Goal: Task Accomplishment & Management: Use online tool/utility

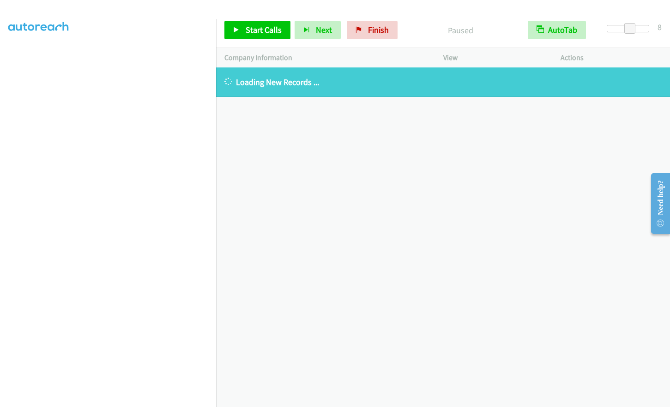
scroll to position [111, 0]
click at [375, 31] on span "Finish" at bounding box center [378, 29] width 21 height 11
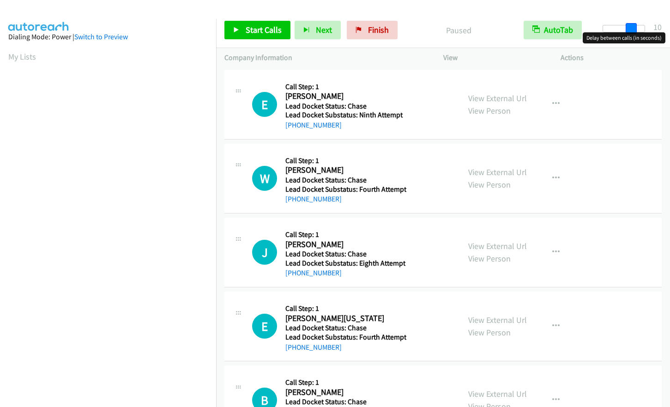
click at [634, 26] on div at bounding box center [623, 28] width 42 height 7
click at [619, 27] on div at bounding box center [627, 28] width 42 height 7
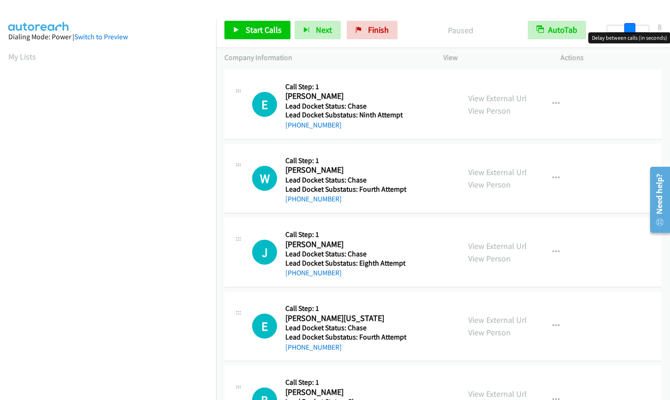
click at [629, 28] on div at bounding box center [627, 28] width 42 height 7
click at [263, 32] on span "Start Calls" at bounding box center [264, 29] width 36 height 11
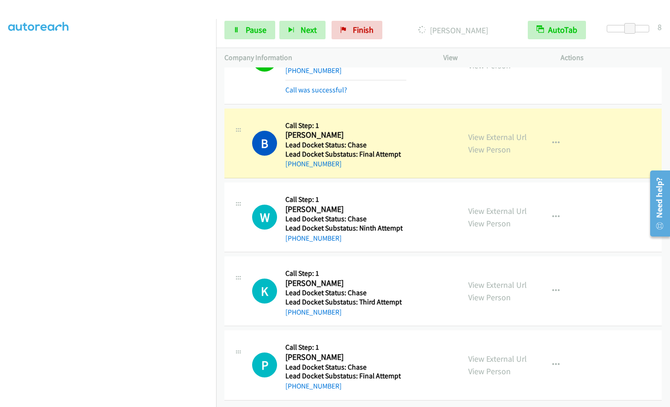
scroll to position [342, 0]
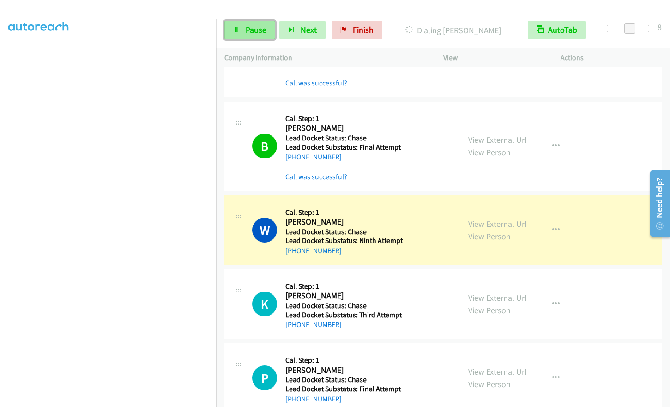
click at [254, 25] on span "Pause" at bounding box center [256, 29] width 21 height 11
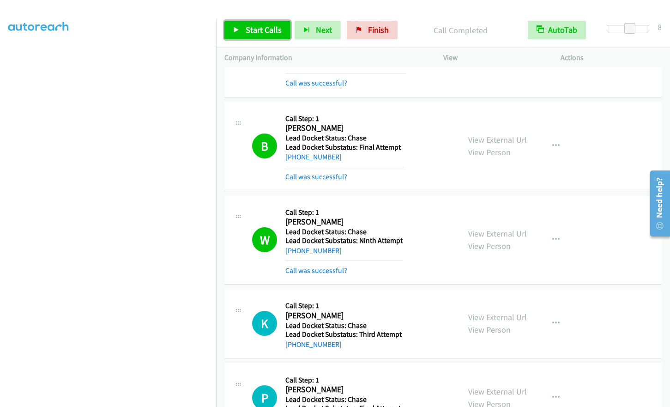
click at [236, 33] on icon at bounding box center [236, 30] width 6 height 6
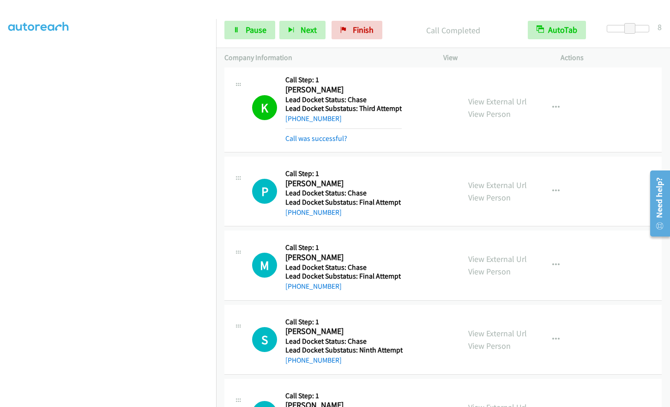
scroll to position [573, 0]
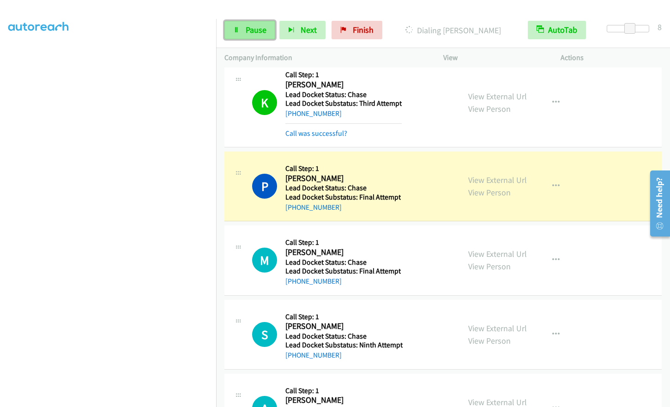
click at [234, 30] on icon at bounding box center [236, 30] width 6 height 6
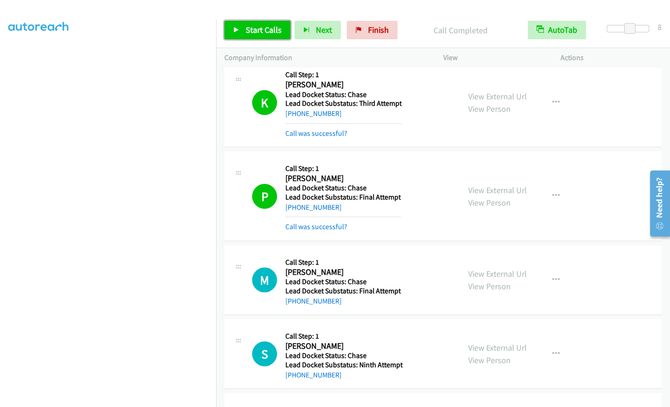
click at [249, 31] on span "Start Calls" at bounding box center [264, 29] width 36 height 11
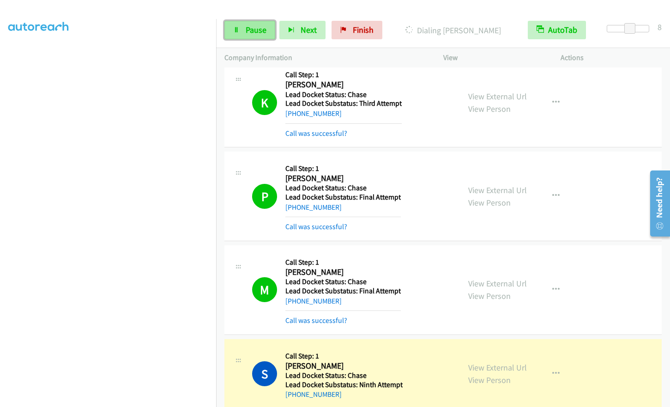
click at [240, 31] on link "Pause" at bounding box center [249, 30] width 51 height 18
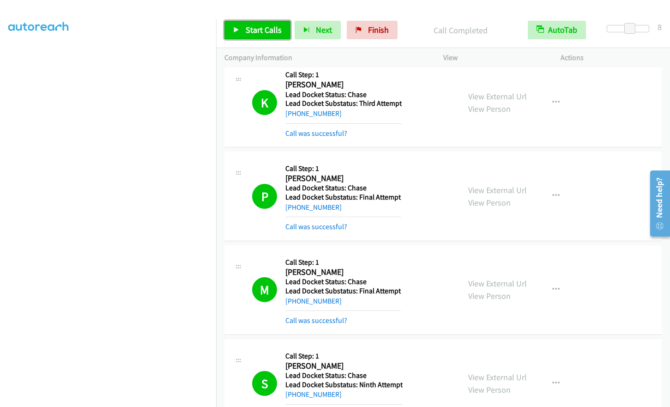
click at [254, 32] on span "Start Calls" at bounding box center [264, 29] width 36 height 11
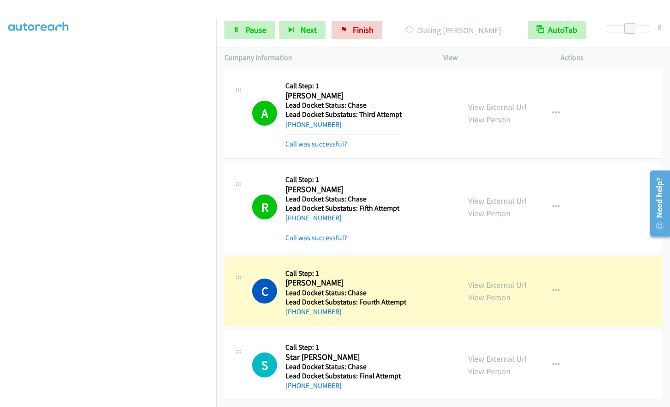
scroll to position [1224, 0]
click at [260, 29] on span "Pause" at bounding box center [256, 29] width 21 height 11
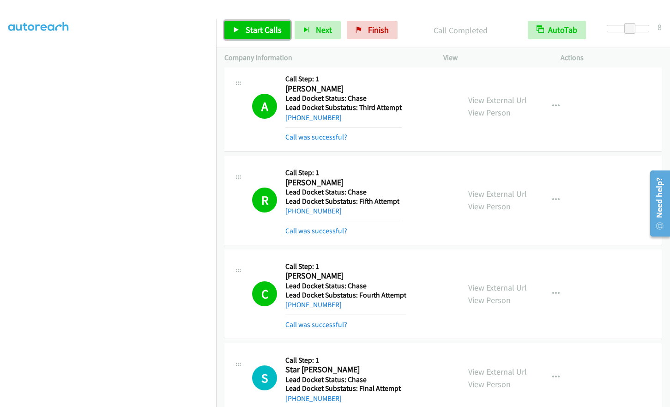
click at [247, 36] on link "Start Calls" at bounding box center [257, 30] width 66 height 18
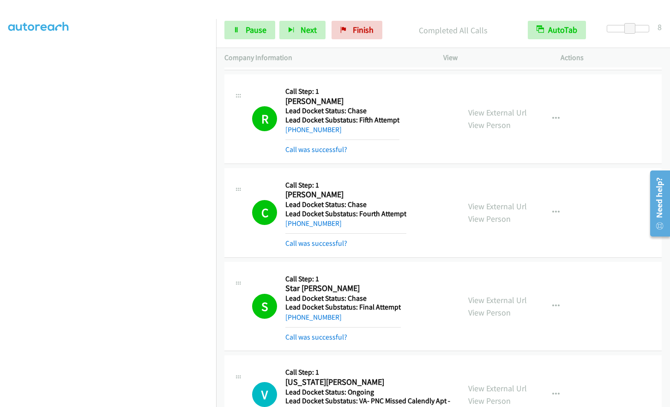
scroll to position [0, 0]
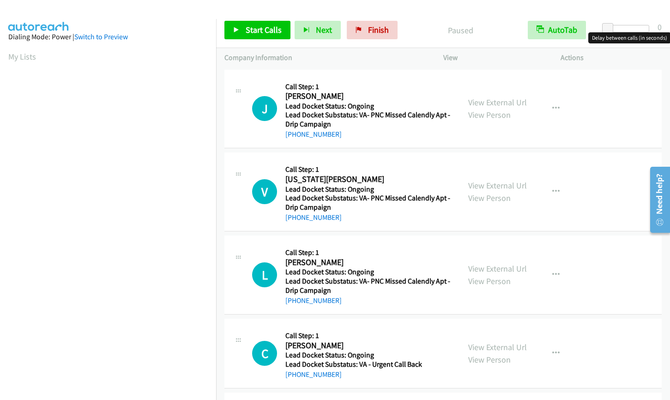
click at [630, 28] on div at bounding box center [627, 28] width 42 height 7
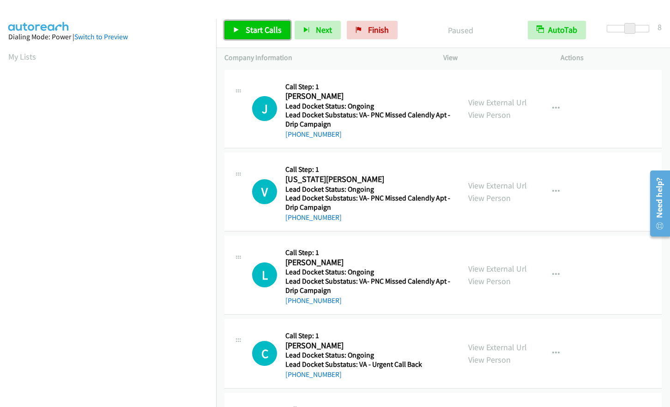
click at [269, 28] on span "Start Calls" at bounding box center [264, 29] width 36 height 11
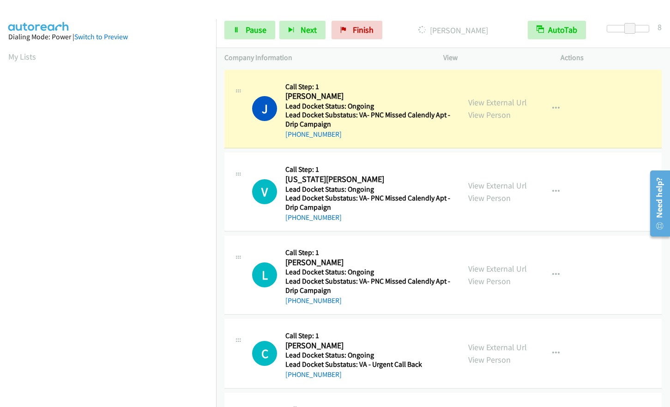
click at [6, 53] on aside "Dialing Mode: Power | Switch to Preview My Lists" at bounding box center [108, 274] width 216 height 511
click at [3, 52] on aside "Dialing Mode: Power | Switch to Preview My Lists" at bounding box center [108, 274] width 216 height 511
click at [246, 34] on span "Pause" at bounding box center [256, 29] width 21 height 11
click at [6, 51] on aside "Dialing Mode: Power | Switch to Preview My Lists" at bounding box center [108, 274] width 216 height 511
click at [14, 53] on link "My Lists" at bounding box center [22, 56] width 28 height 11
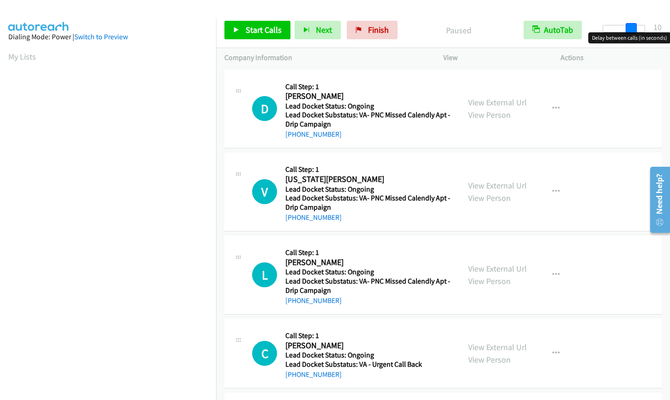
click at [634, 27] on div at bounding box center [623, 28] width 42 height 7
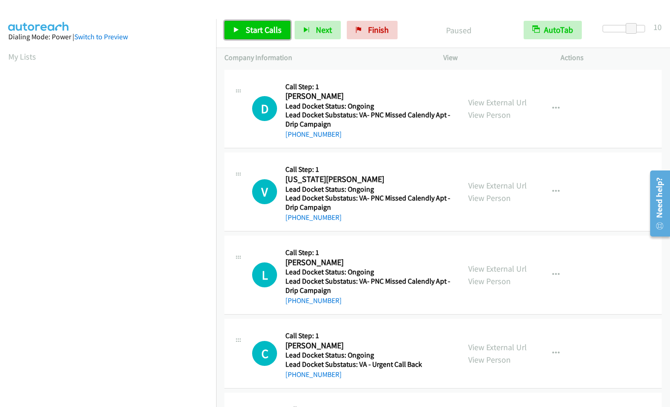
click at [255, 28] on span "Start Calls" at bounding box center [264, 29] width 36 height 11
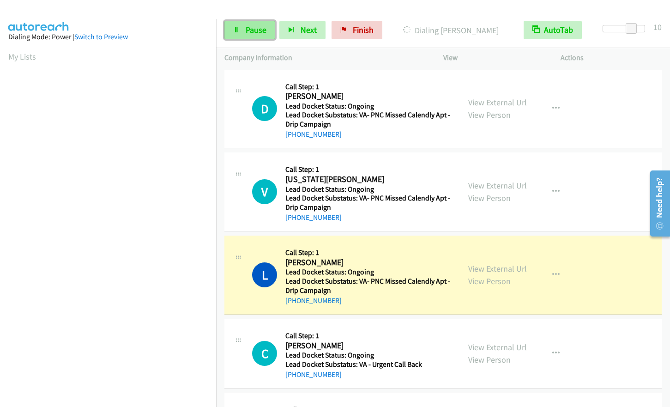
click at [246, 29] on span "Pause" at bounding box center [256, 29] width 21 height 11
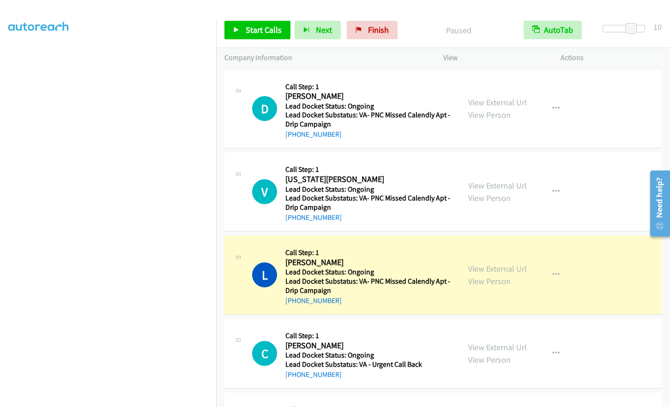
scroll to position [111, 0]
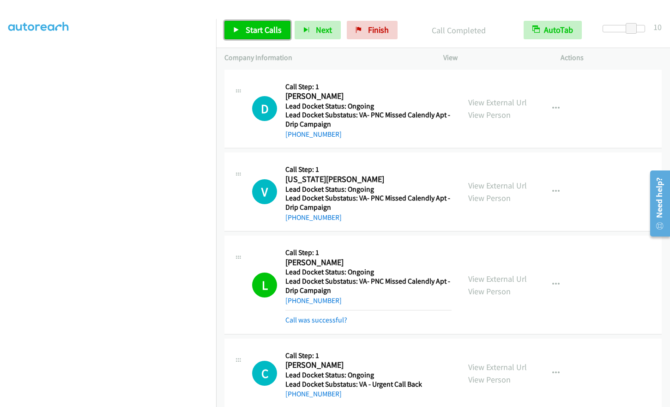
click at [258, 27] on span "Start Calls" at bounding box center [264, 29] width 36 height 11
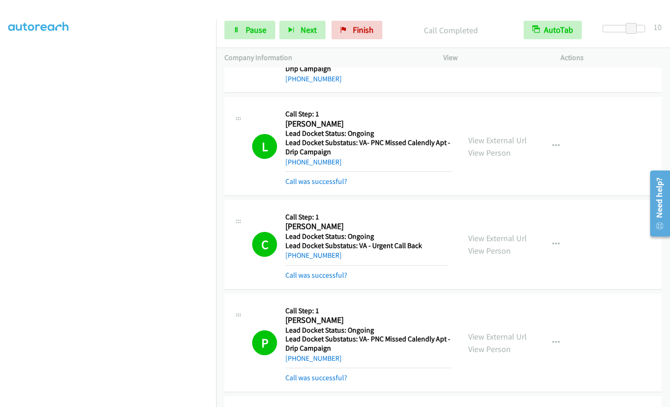
scroll to position [0, 0]
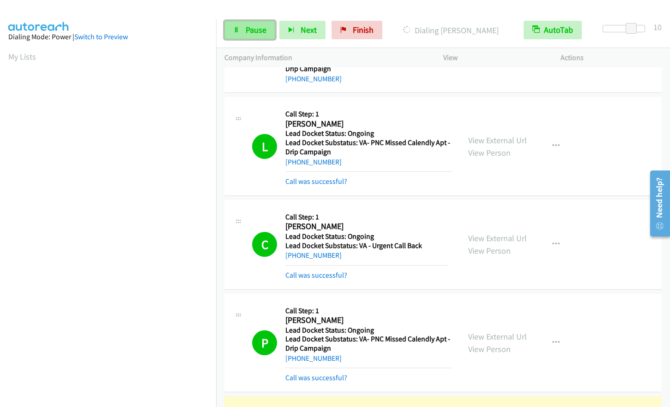
click at [254, 26] on span "Pause" at bounding box center [256, 29] width 21 height 11
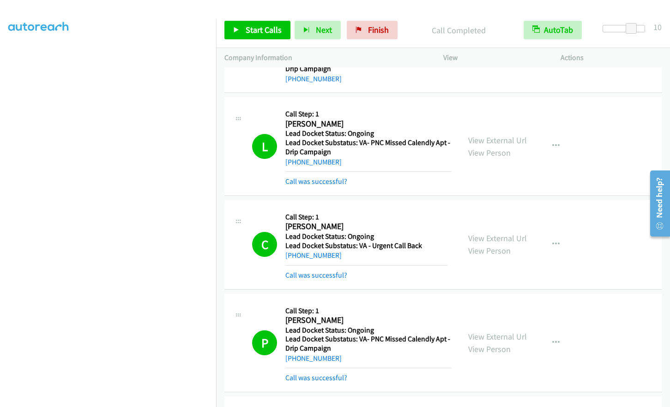
scroll to position [91, 0]
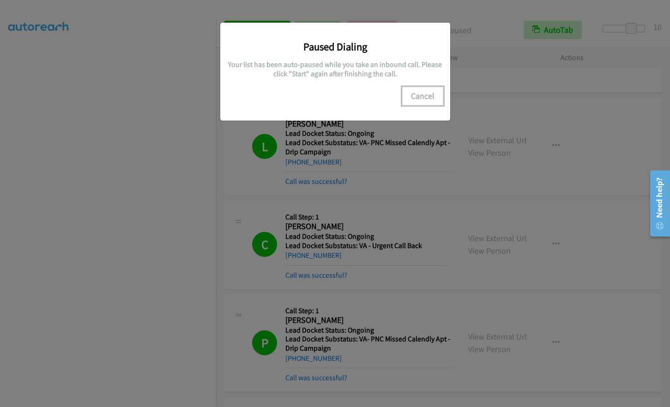
click at [427, 93] on button "Cancel" at bounding box center [422, 96] width 41 height 18
click at [416, 91] on button "Cancel" at bounding box center [422, 96] width 41 height 18
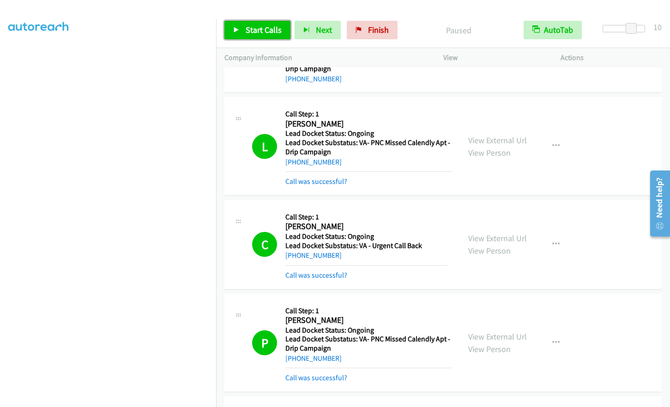
click at [242, 27] on link "Start Calls" at bounding box center [257, 30] width 66 height 18
click at [238, 28] on icon at bounding box center [236, 30] width 6 height 6
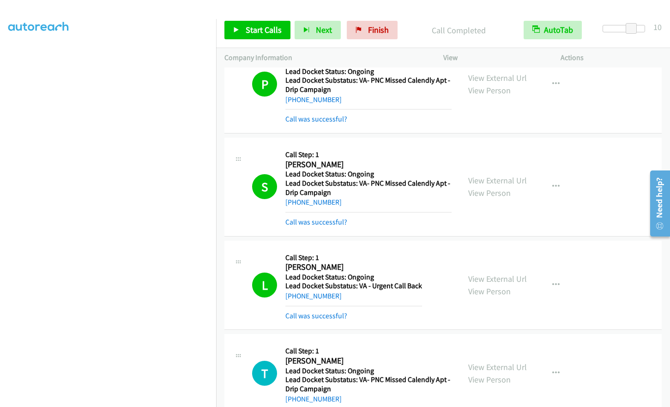
scroll to position [0, 0]
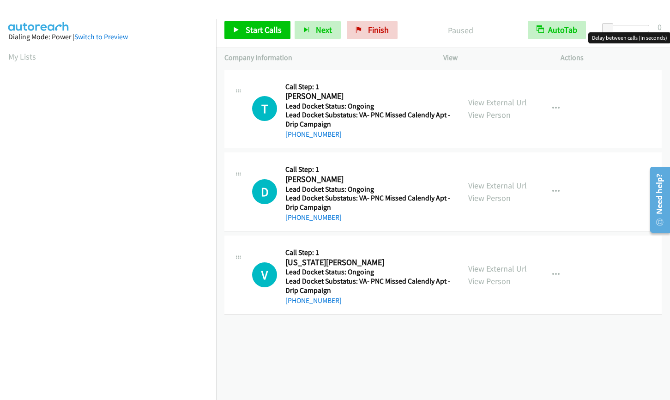
click at [630, 27] on div at bounding box center [627, 28] width 42 height 7
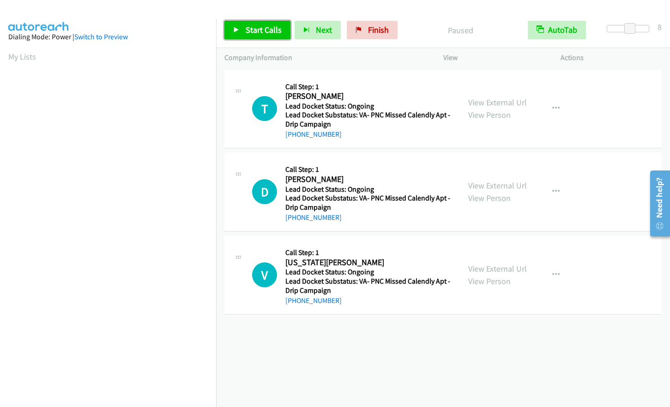
click at [266, 34] on span "Start Calls" at bounding box center [264, 29] width 36 height 11
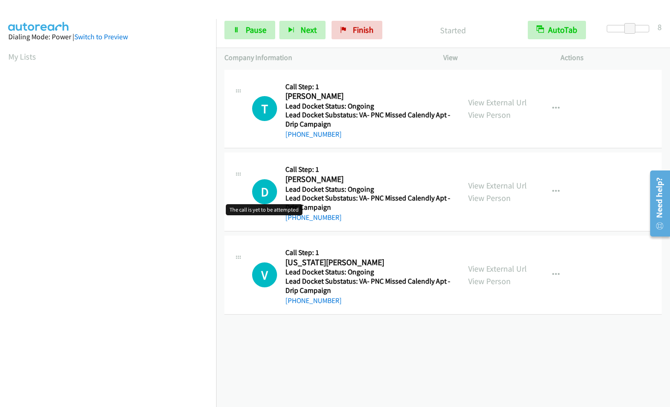
scroll to position [111, 0]
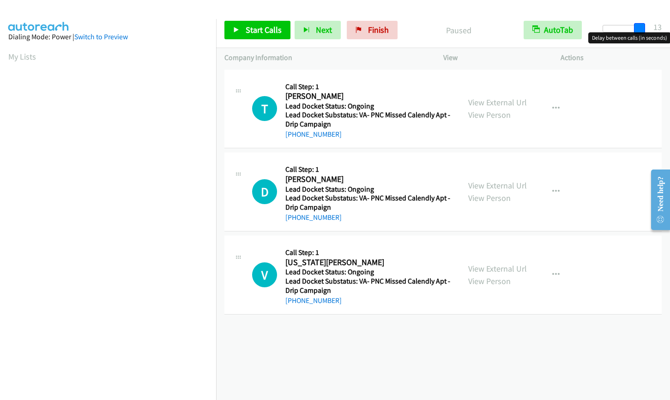
click at [642, 26] on div at bounding box center [623, 28] width 42 height 7
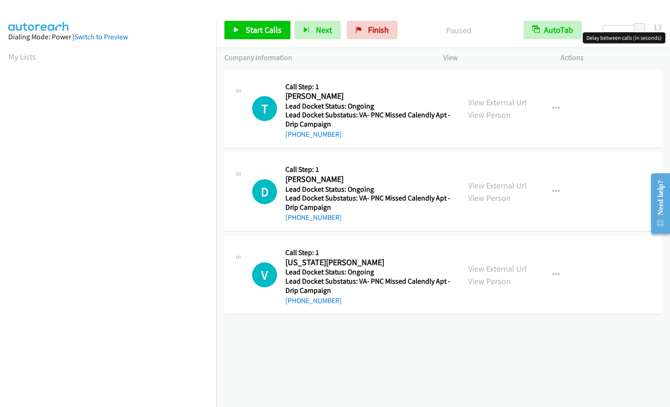
click at [623, 27] on div at bounding box center [623, 28] width 42 height 7
click at [271, 33] on span "Start Calls" at bounding box center [264, 29] width 36 height 11
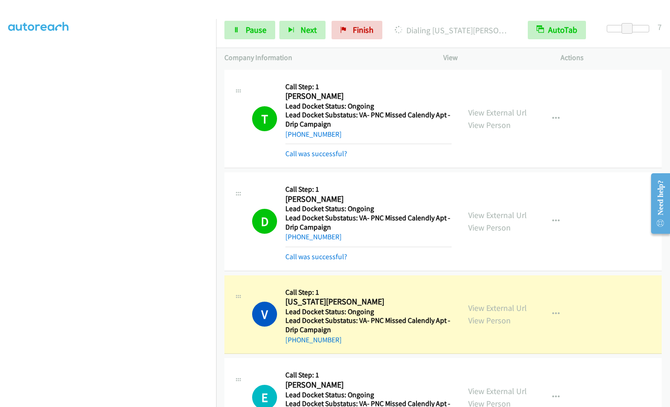
scroll to position [111, 0]
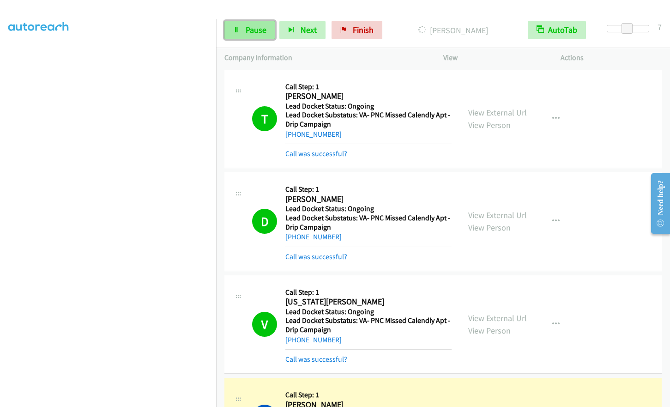
click at [250, 29] on span "Pause" at bounding box center [256, 29] width 21 height 11
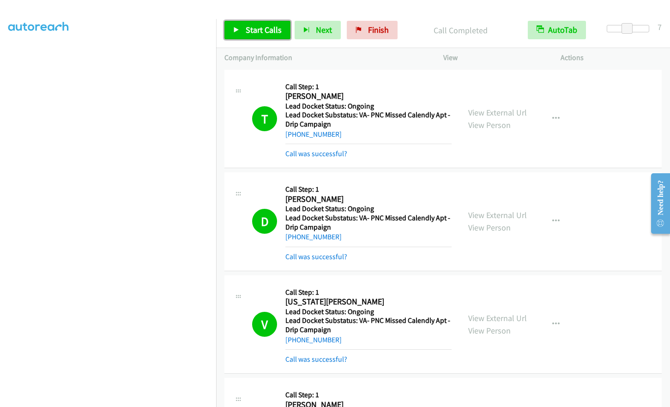
click at [249, 33] on span "Start Calls" at bounding box center [264, 29] width 36 height 11
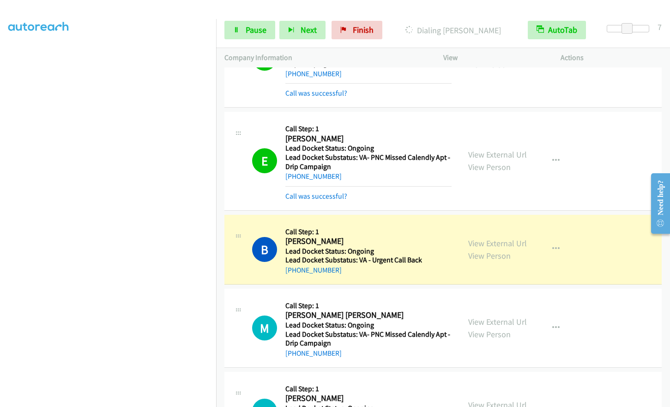
scroll to position [277, 0]
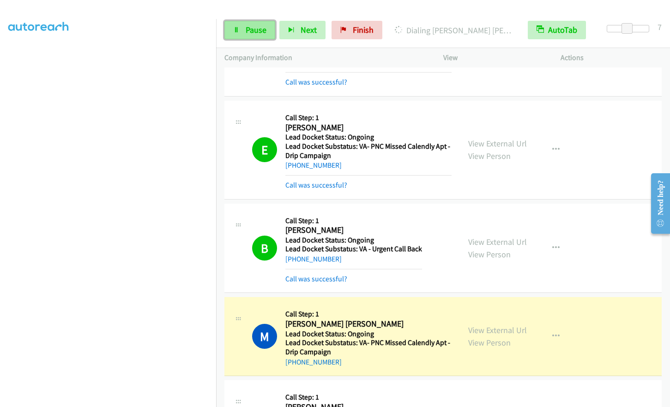
click at [258, 31] on span "Pause" at bounding box center [256, 29] width 21 height 11
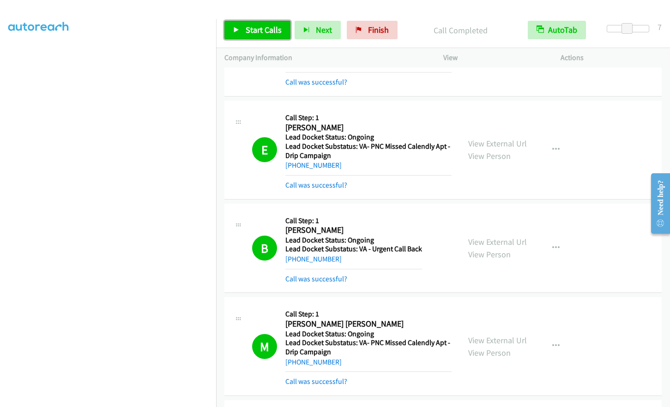
click at [252, 27] on span "Start Calls" at bounding box center [264, 29] width 36 height 11
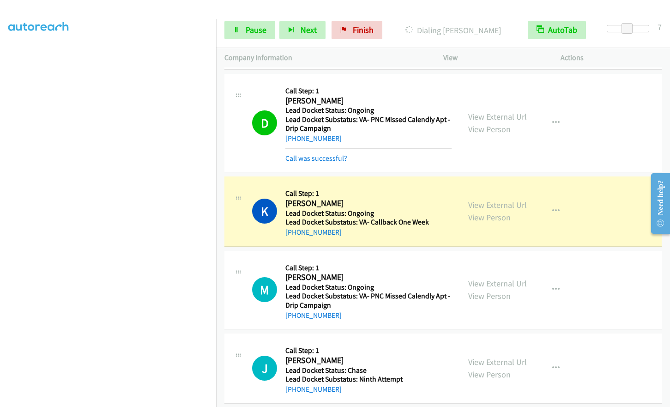
scroll to position [649, 0]
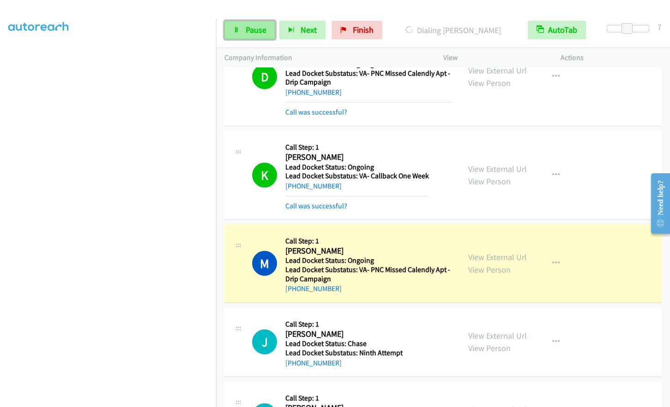
click at [242, 30] on link "Pause" at bounding box center [249, 30] width 51 height 18
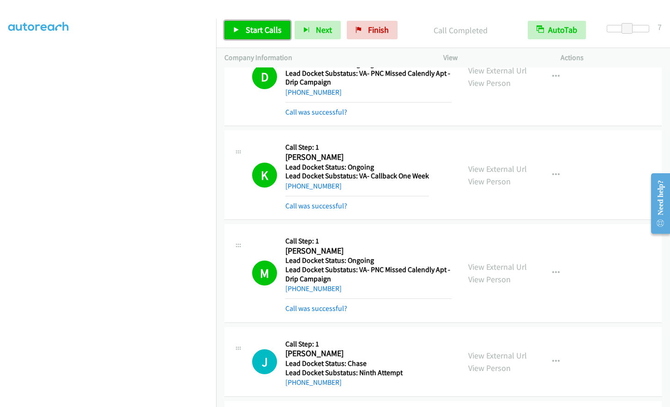
click at [233, 36] on link "Start Calls" at bounding box center [257, 30] width 66 height 18
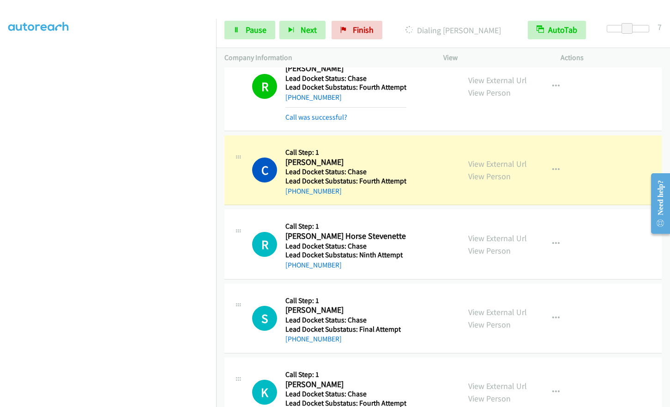
scroll to position [1061, 0]
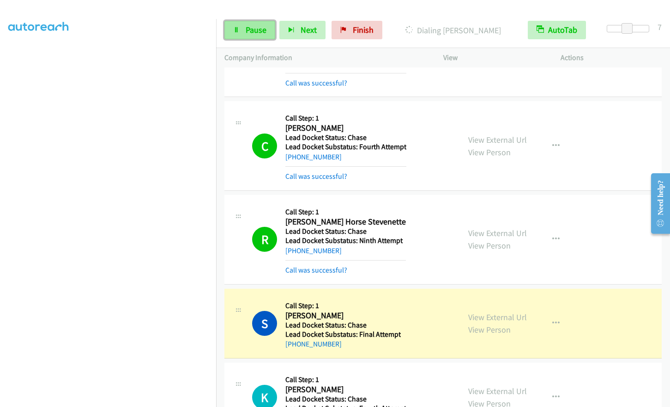
click at [248, 30] on span "Pause" at bounding box center [256, 29] width 21 height 11
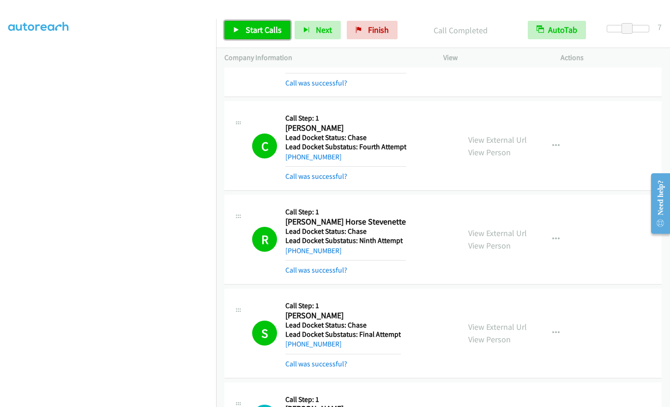
click at [276, 26] on span "Start Calls" at bounding box center [264, 29] width 36 height 11
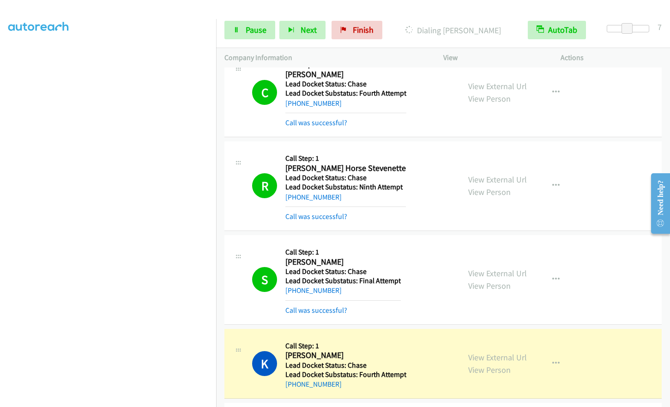
scroll to position [1338, 0]
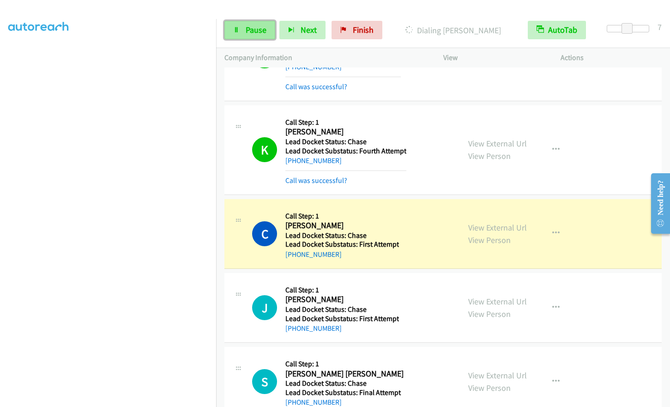
click at [250, 31] on span "Pause" at bounding box center [256, 29] width 21 height 11
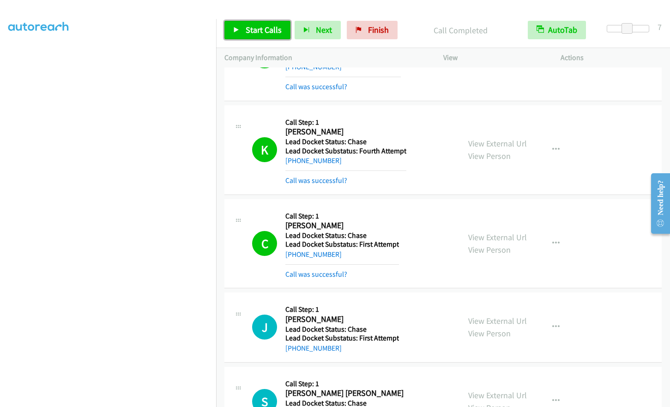
click at [273, 33] on span "Start Calls" at bounding box center [264, 29] width 36 height 11
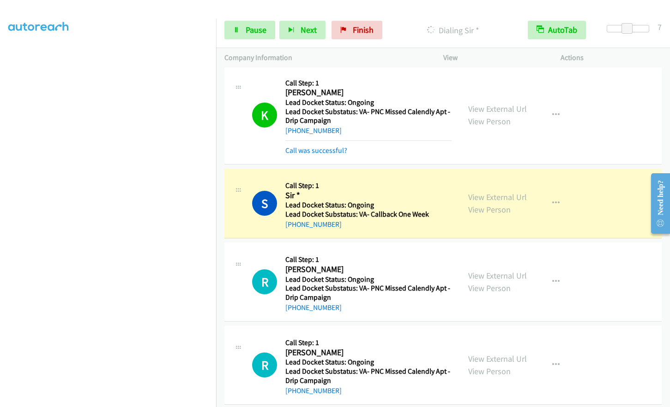
scroll to position [2230, 0]
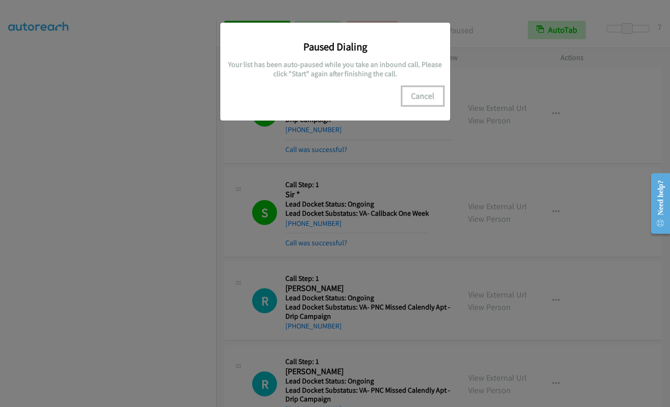
click at [425, 96] on button "Cancel" at bounding box center [422, 96] width 41 height 18
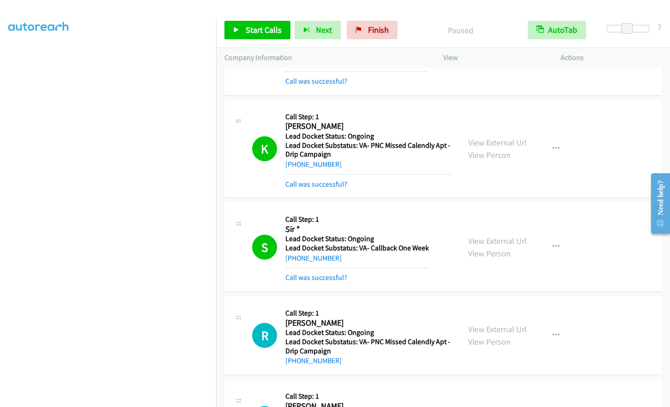
scroll to position [2091, 0]
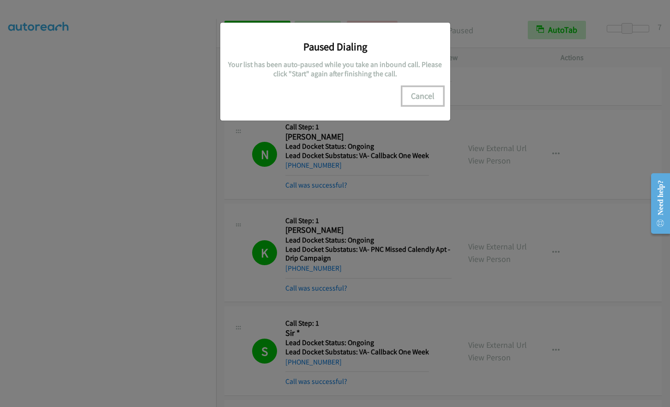
click at [420, 97] on button "Cancel" at bounding box center [422, 96] width 41 height 18
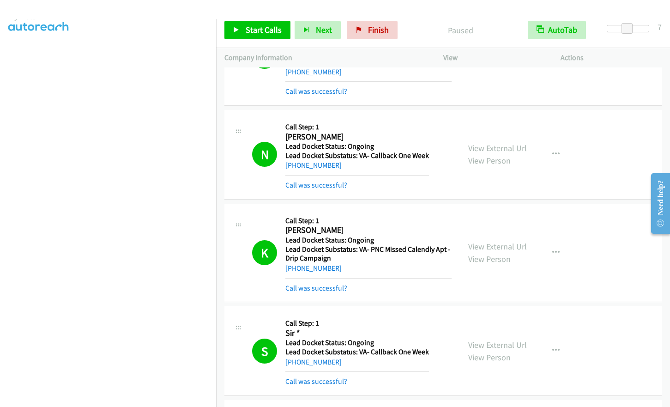
scroll to position [0, 0]
click at [258, 32] on span "Start Calls" at bounding box center [264, 29] width 36 height 11
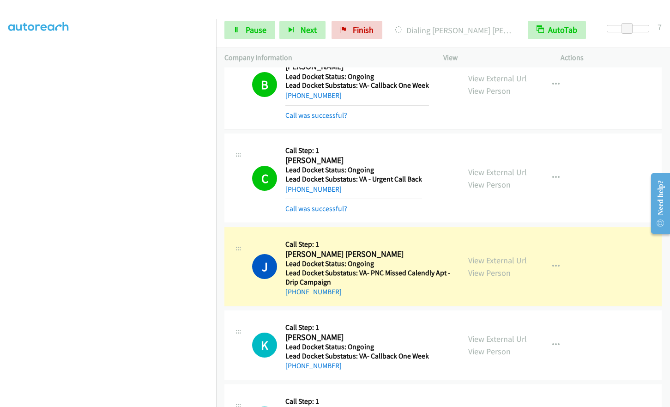
scroll to position [2669, 0]
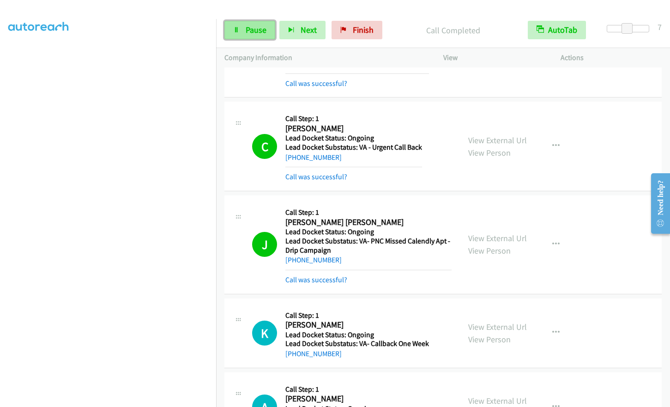
click at [246, 28] on span "Pause" at bounding box center [256, 29] width 21 height 11
click at [241, 34] on link "Start Calls" at bounding box center [257, 30] width 66 height 18
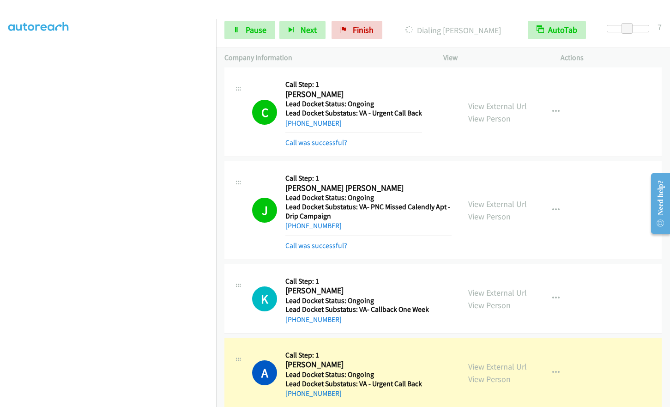
scroll to position [2800, 0]
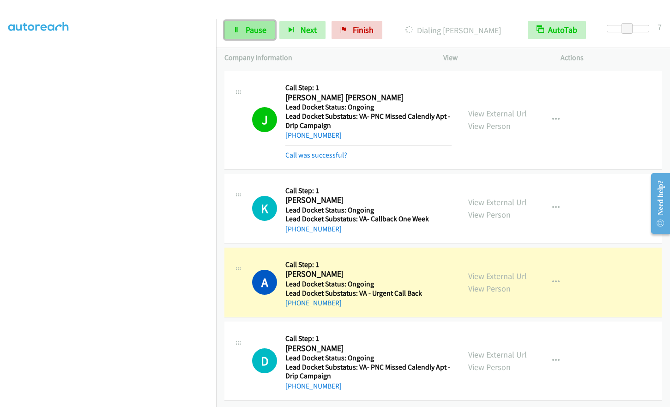
click at [247, 31] on span "Pause" at bounding box center [256, 29] width 21 height 11
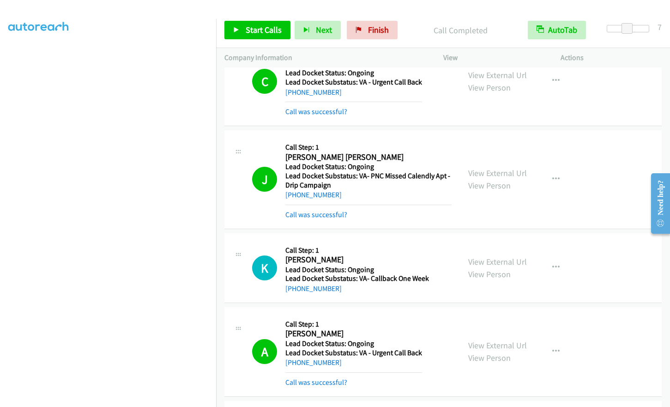
scroll to position [2820, 0]
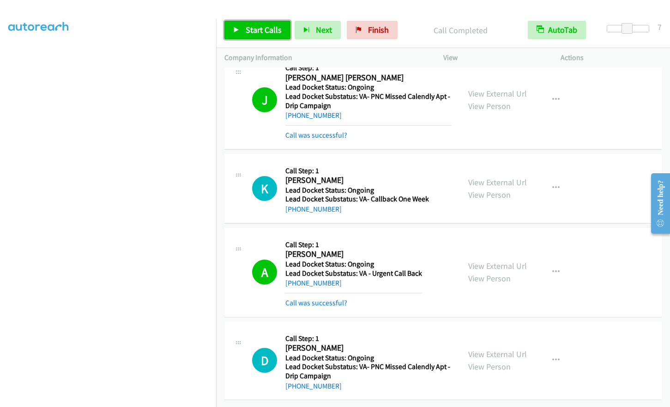
click at [246, 30] on span "Start Calls" at bounding box center [264, 29] width 36 height 11
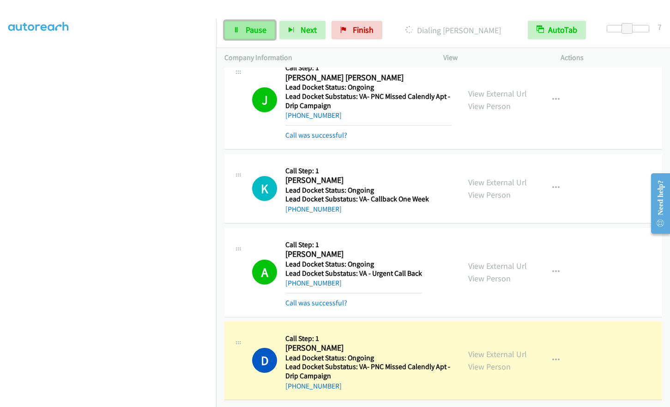
click at [246, 30] on span "Pause" at bounding box center [256, 29] width 21 height 11
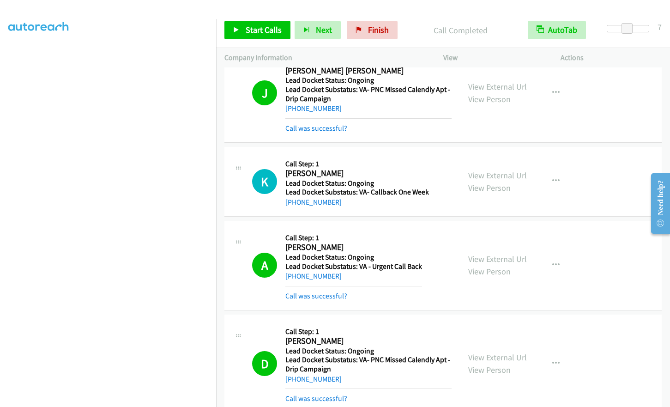
scroll to position [0, 0]
click at [250, 26] on span "Start Calls" at bounding box center [264, 29] width 36 height 11
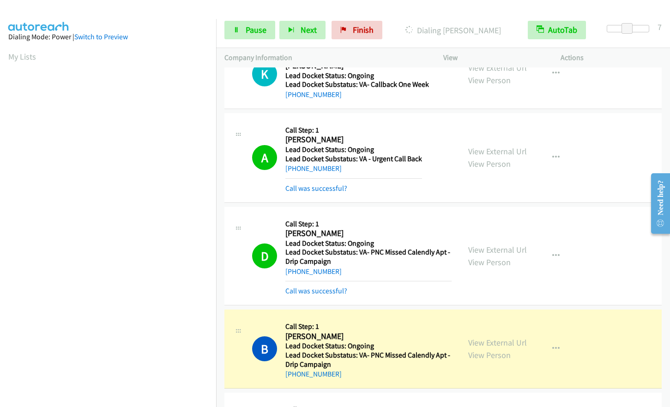
scroll to position [3051, 0]
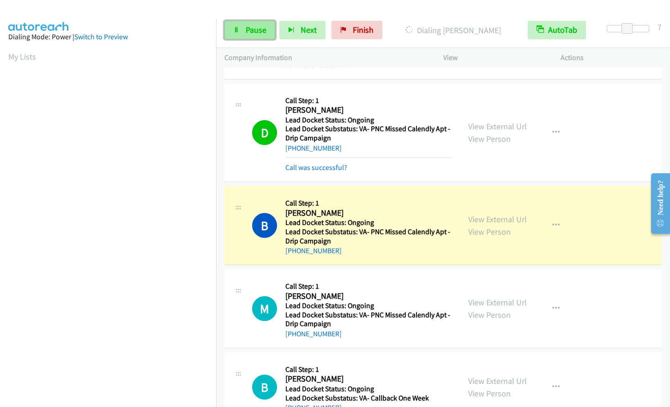
click at [246, 30] on span "Pause" at bounding box center [256, 29] width 21 height 11
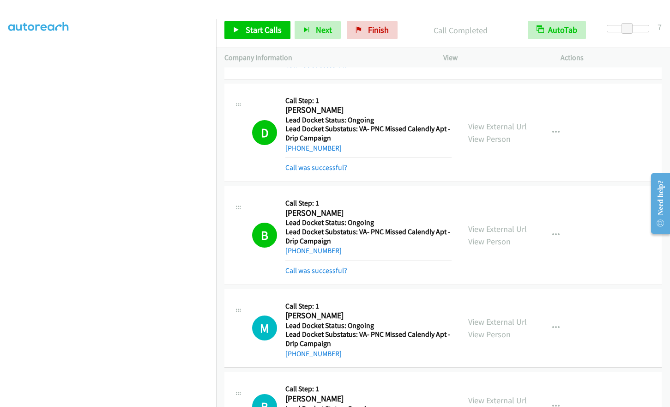
scroll to position [111, 0]
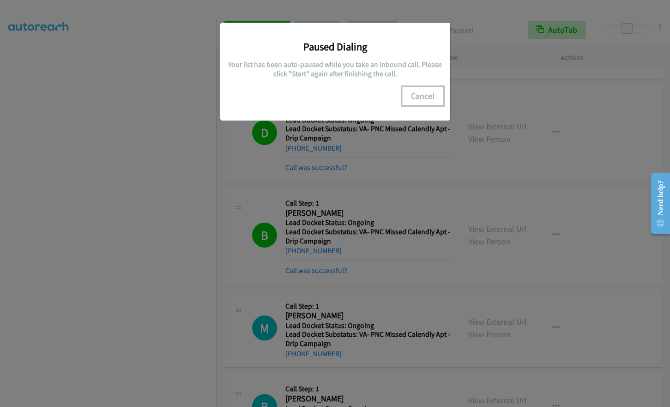
click at [416, 94] on button "Cancel" at bounding box center [422, 96] width 41 height 18
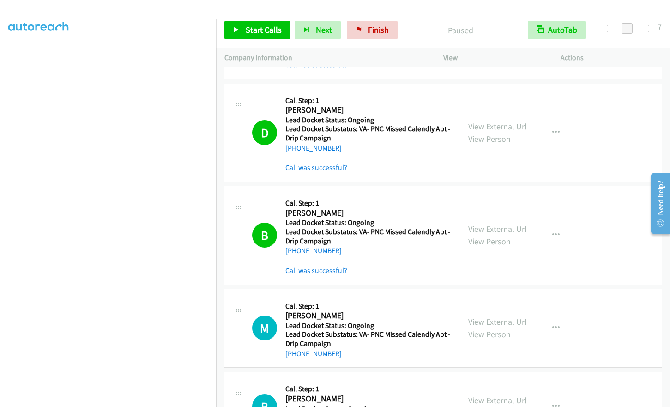
scroll to position [0, 0]
